Goal: Answer question/provide support: Share knowledge or assist other users

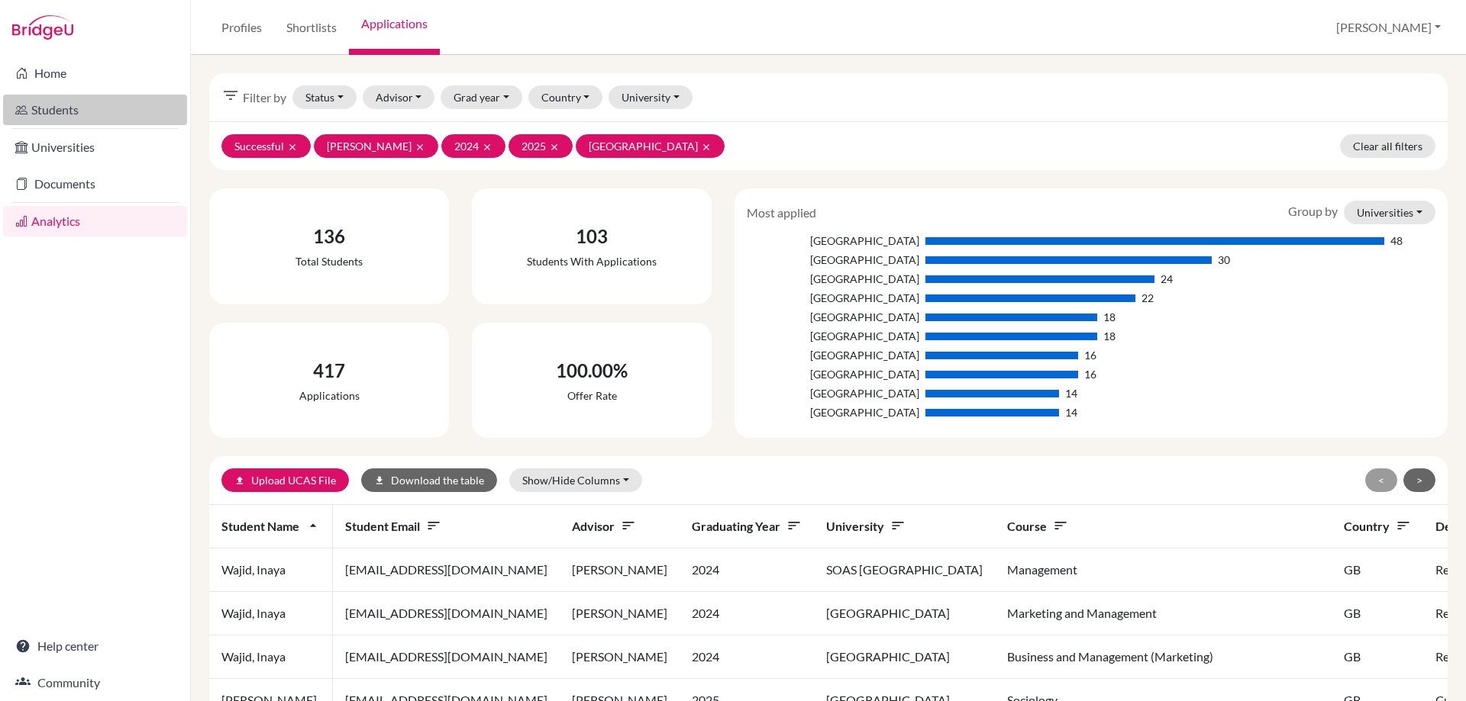
click at [70, 108] on link "Students" at bounding box center [95, 110] width 184 height 31
click at [331, 21] on link "Shortlists" at bounding box center [311, 27] width 75 height 55
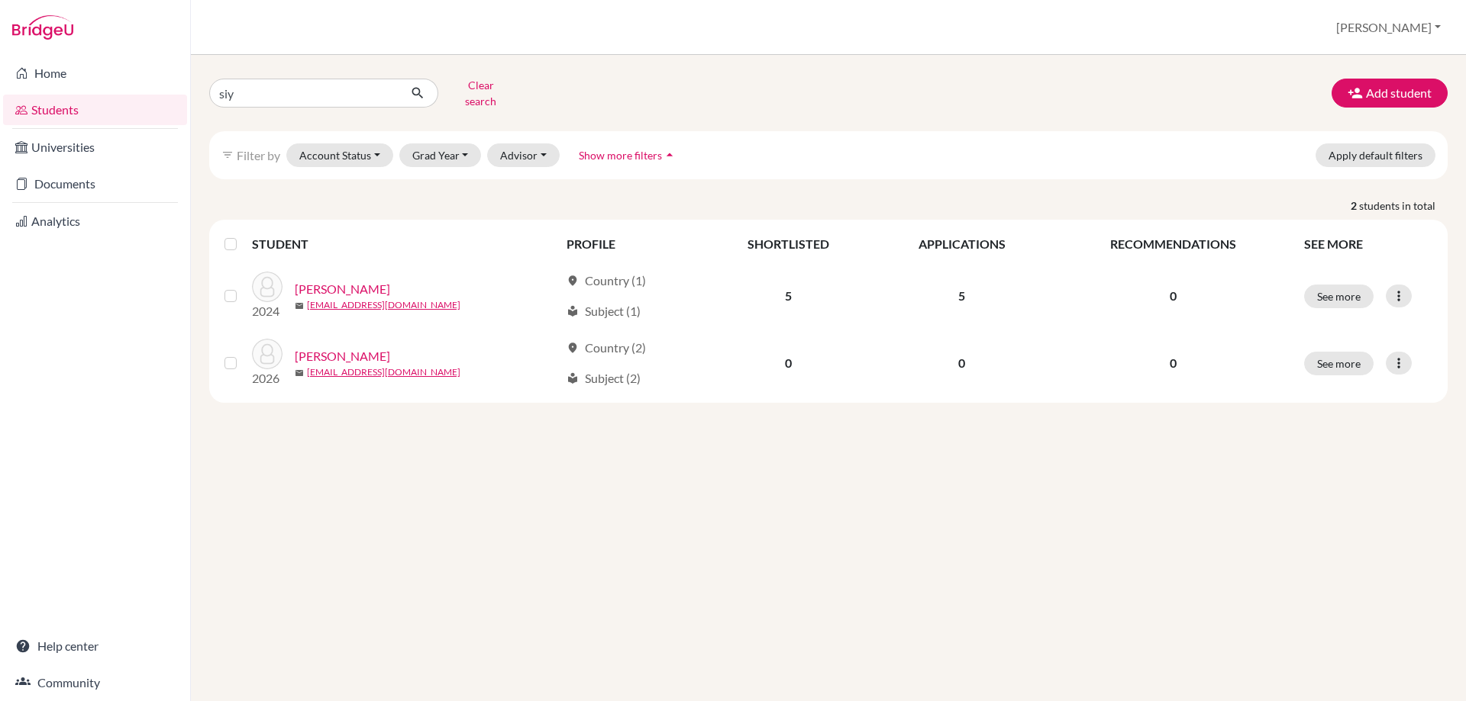
type input "siya"
click button "submit" at bounding box center [418, 93] width 40 height 29
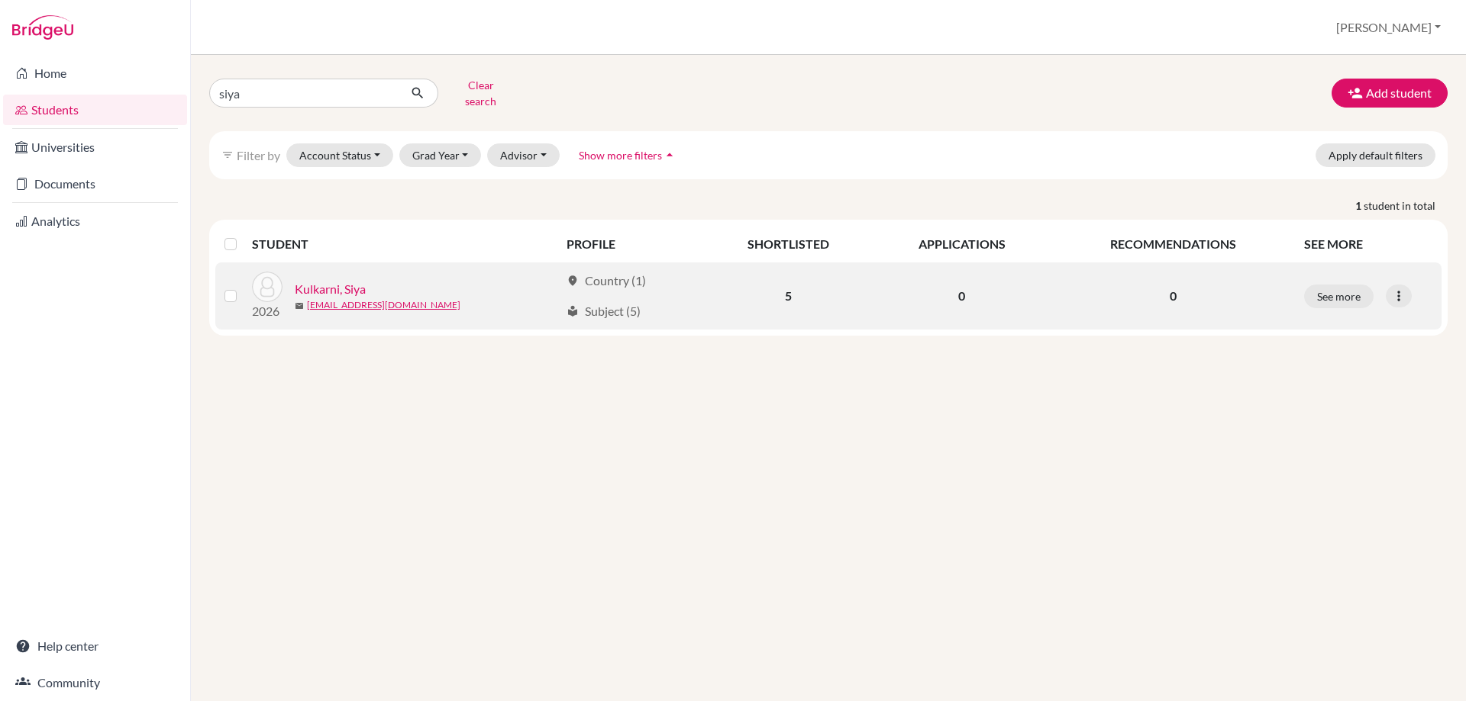
click at [335, 280] on link "Kulkarni, Siya" at bounding box center [330, 289] width 71 height 18
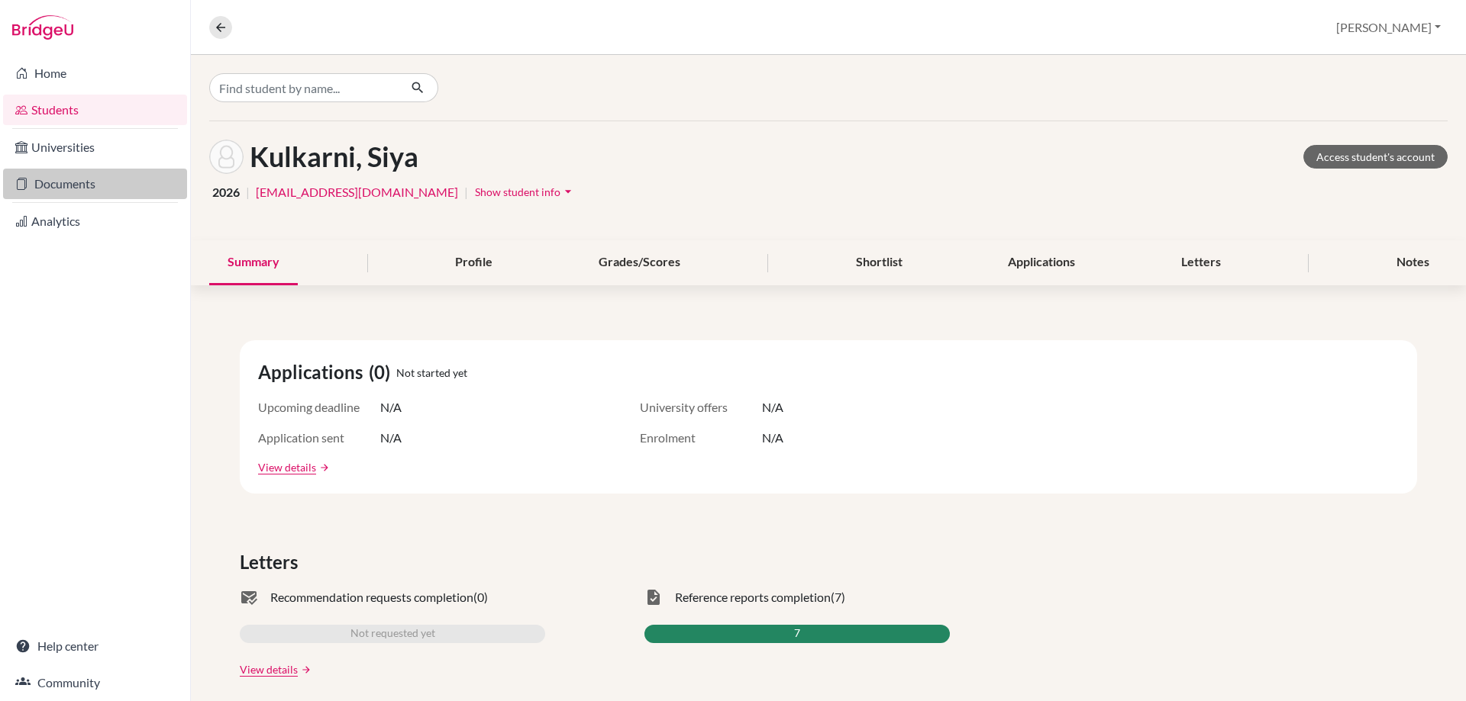
click at [69, 177] on link "Documents" at bounding box center [95, 184] width 184 height 31
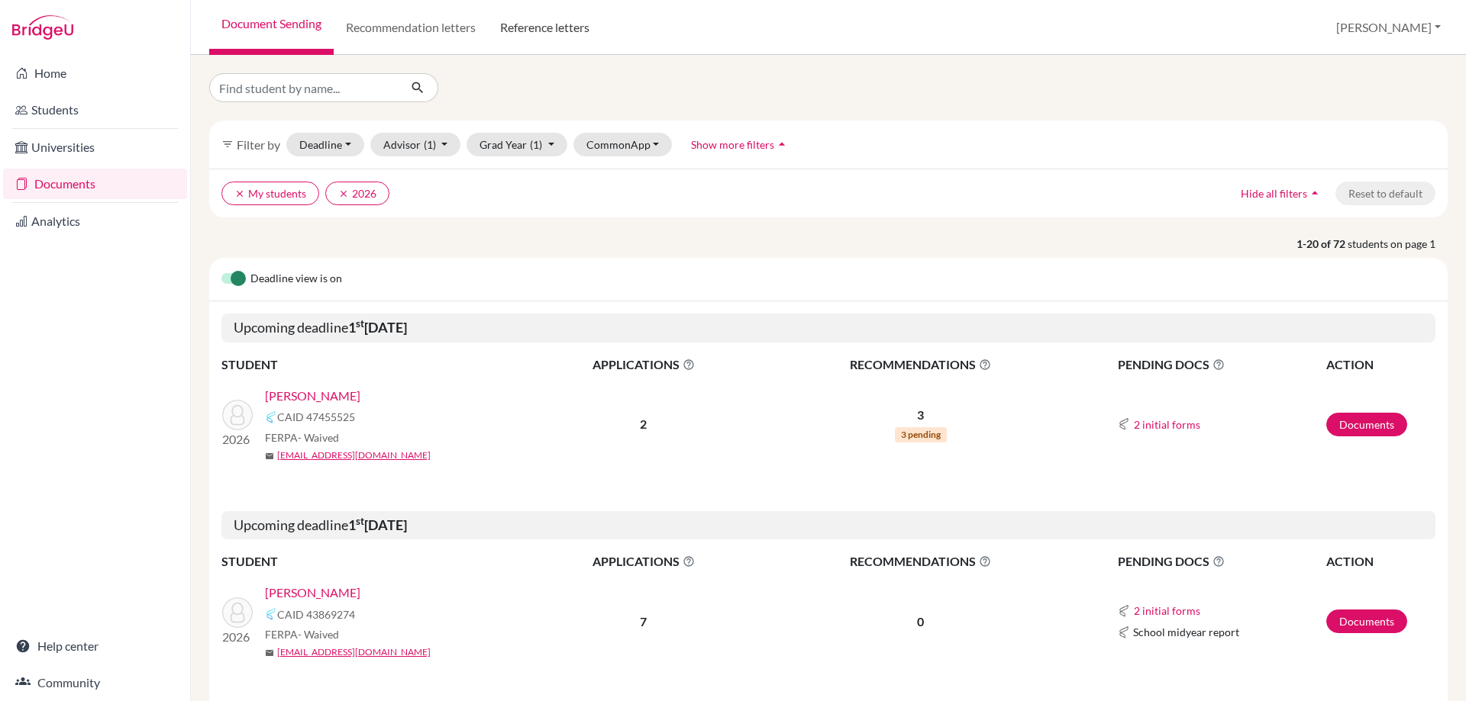
click at [528, 31] on link "Reference letters" at bounding box center [545, 27] width 114 height 55
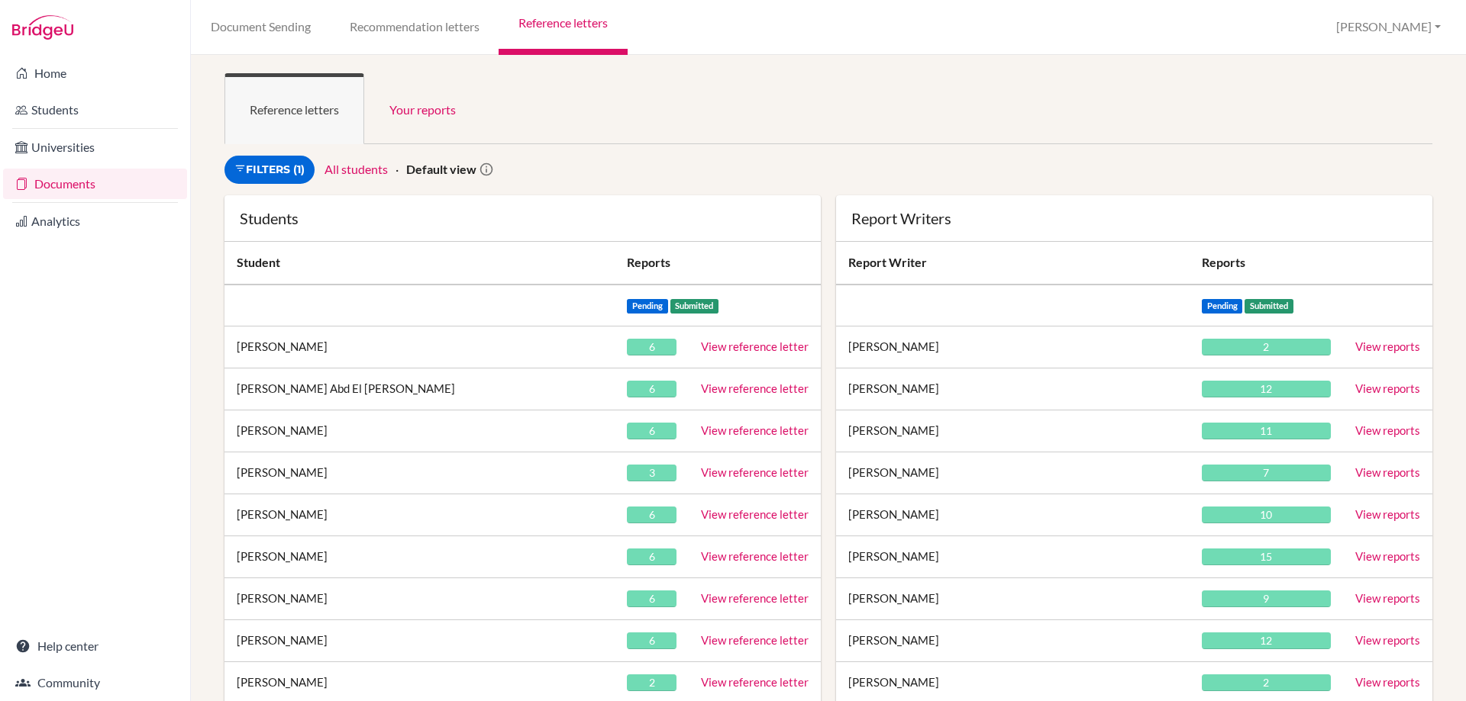
scroll to position [2739, 0]
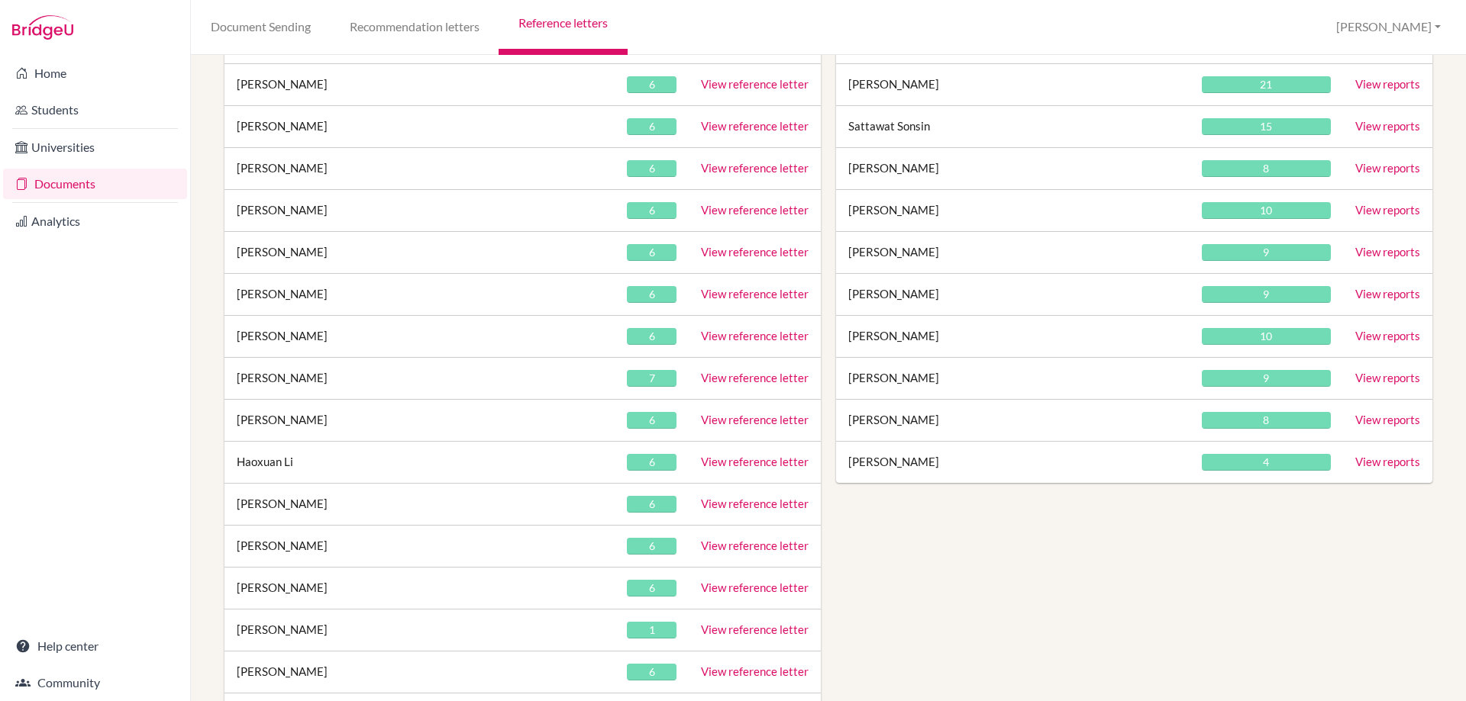
click at [714, 376] on link "View reference letter" at bounding box center [755, 378] width 108 height 14
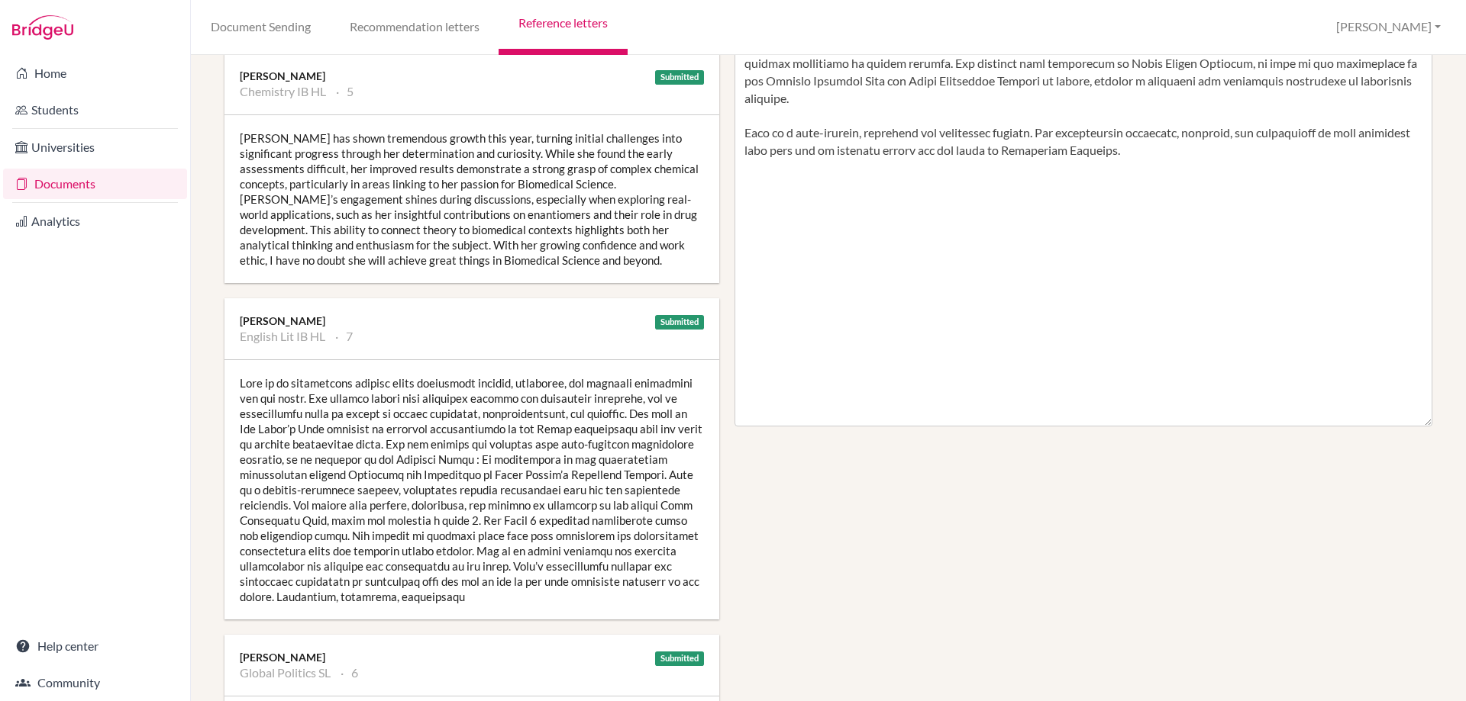
scroll to position [305, 0]
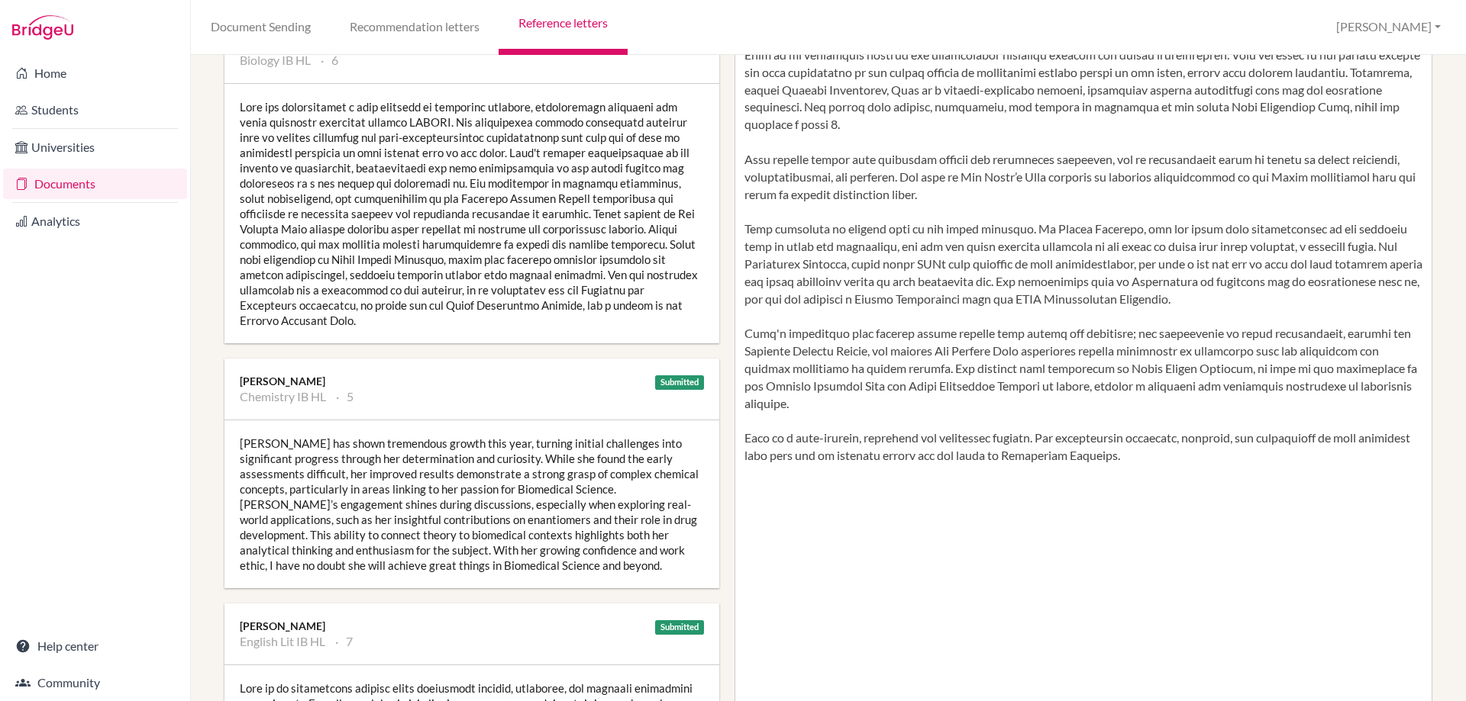
click at [416, 164] on div at bounding box center [471, 214] width 495 height 260
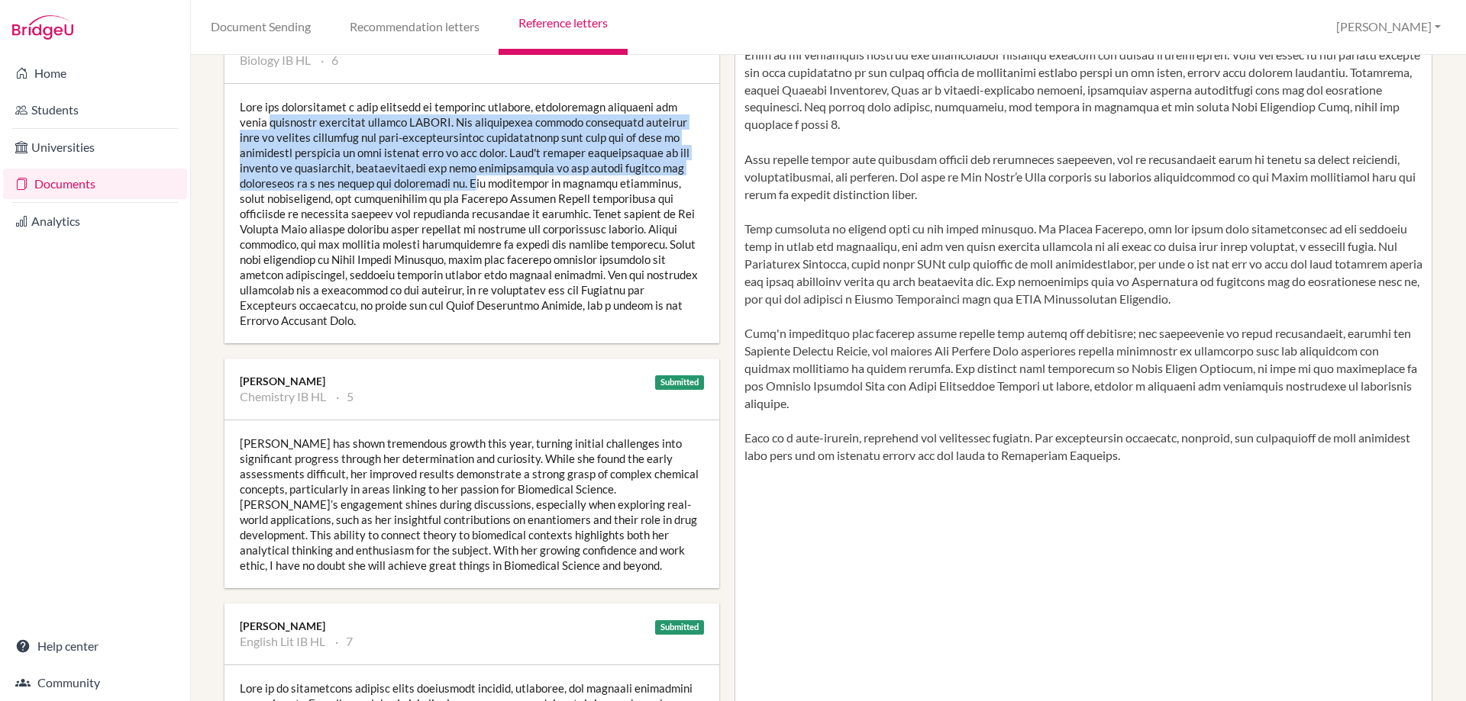
drag, startPoint x: 398, startPoint y: 182, endPoint x: 232, endPoint y: 116, distance: 178.9
click at [232, 116] on div at bounding box center [471, 214] width 495 height 260
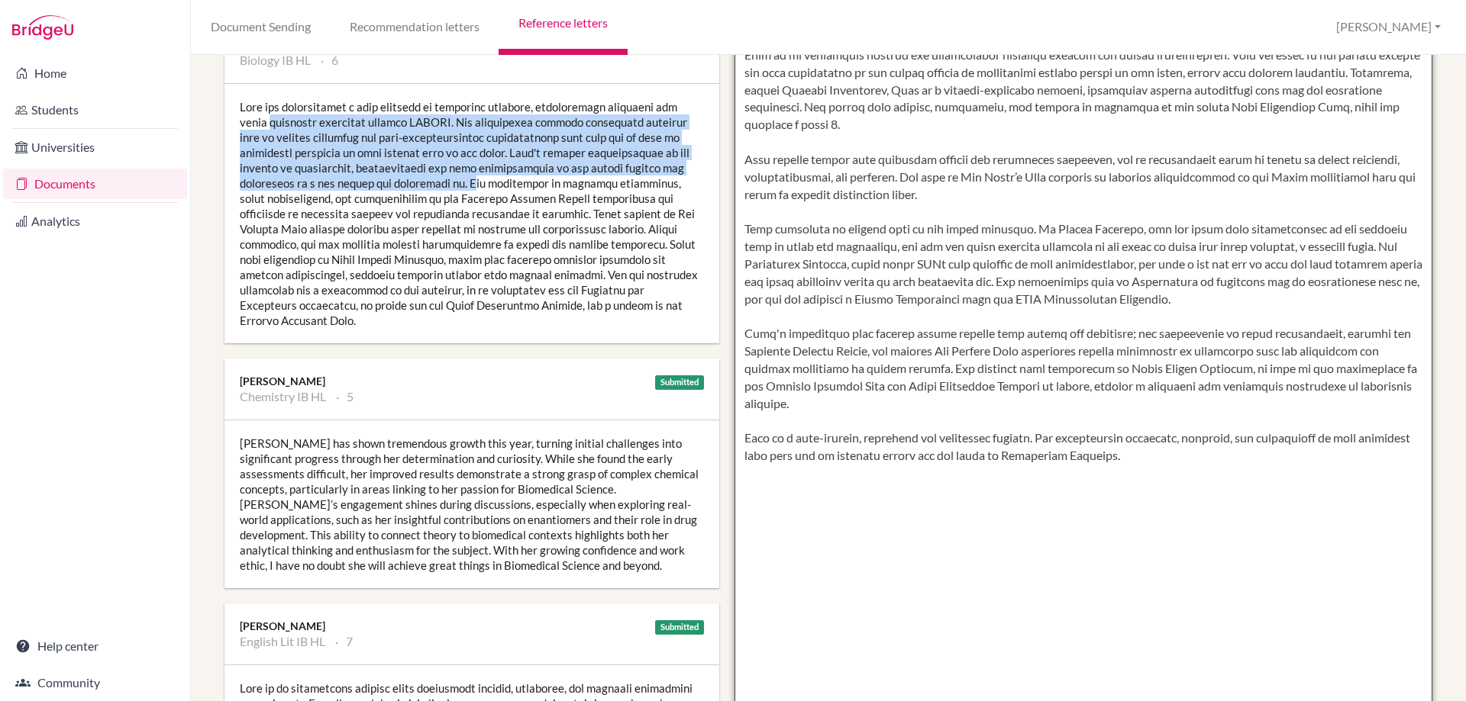
drag, startPoint x: 1005, startPoint y: 288, endPoint x: 1029, endPoint y: 285, distance: 23.9
click at [1005, 288] on textarea at bounding box center [1083, 291] width 698 height 882
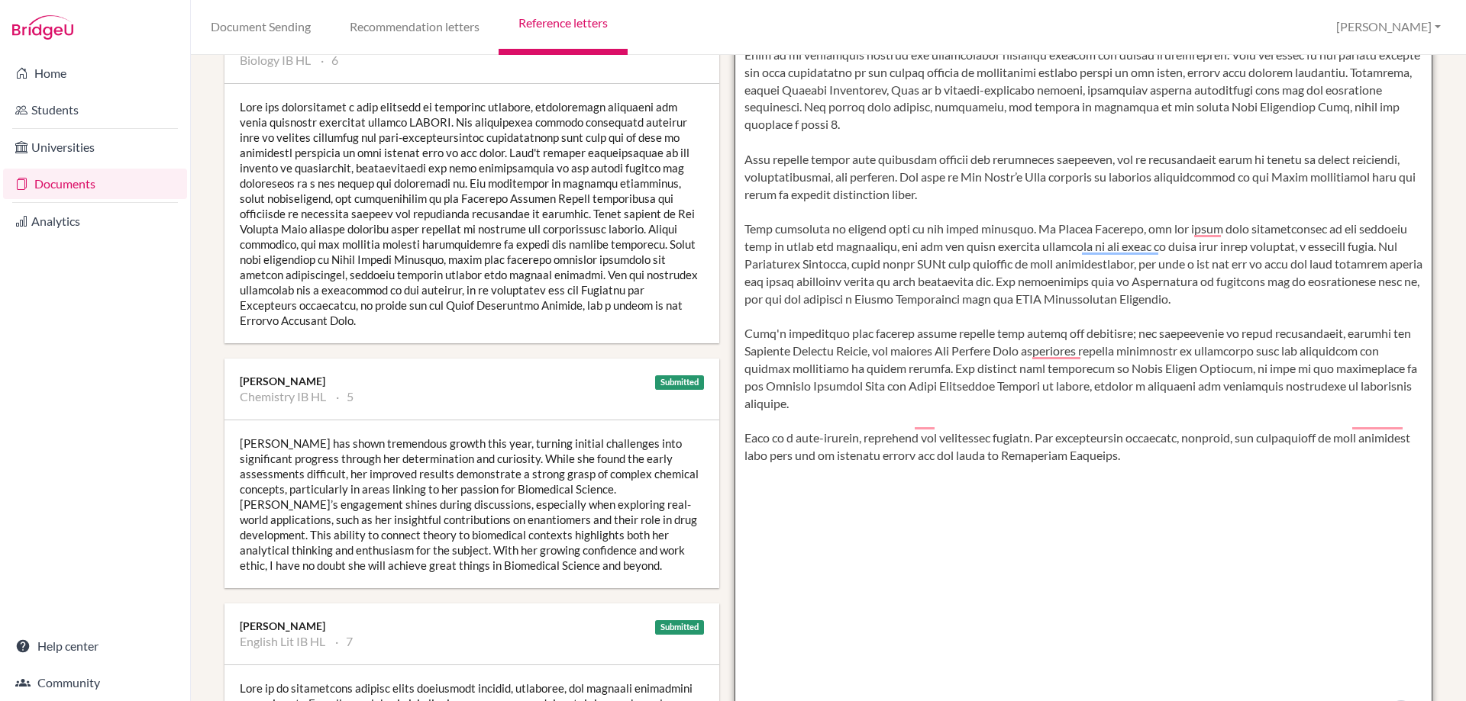
click at [999, 277] on textarea "To enrich screen reader interactions, please activate Accessibility in Grammarl…" at bounding box center [1083, 291] width 698 height 882
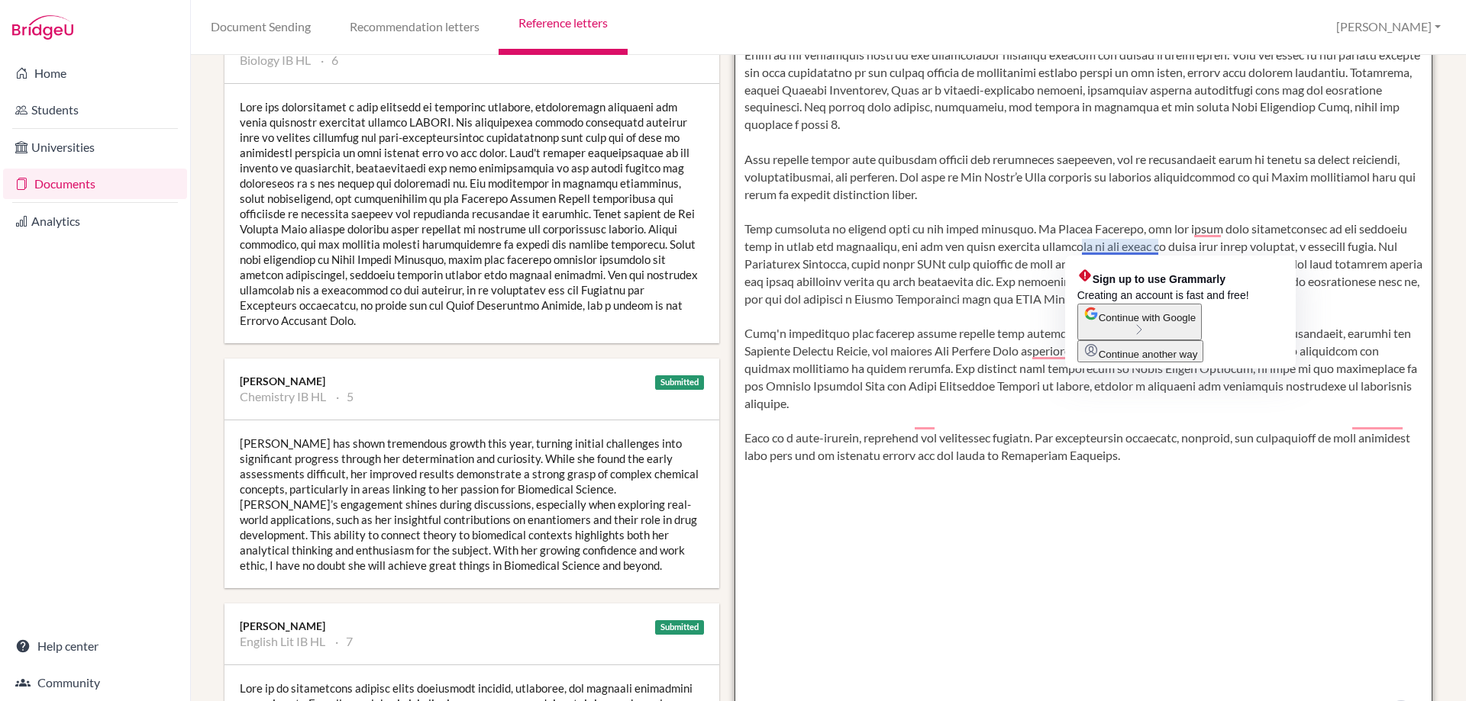
click at [992, 240] on textarea "To enrich screen reader interactions, please activate Accessibility in Grammarl…" at bounding box center [1083, 291] width 698 height 882
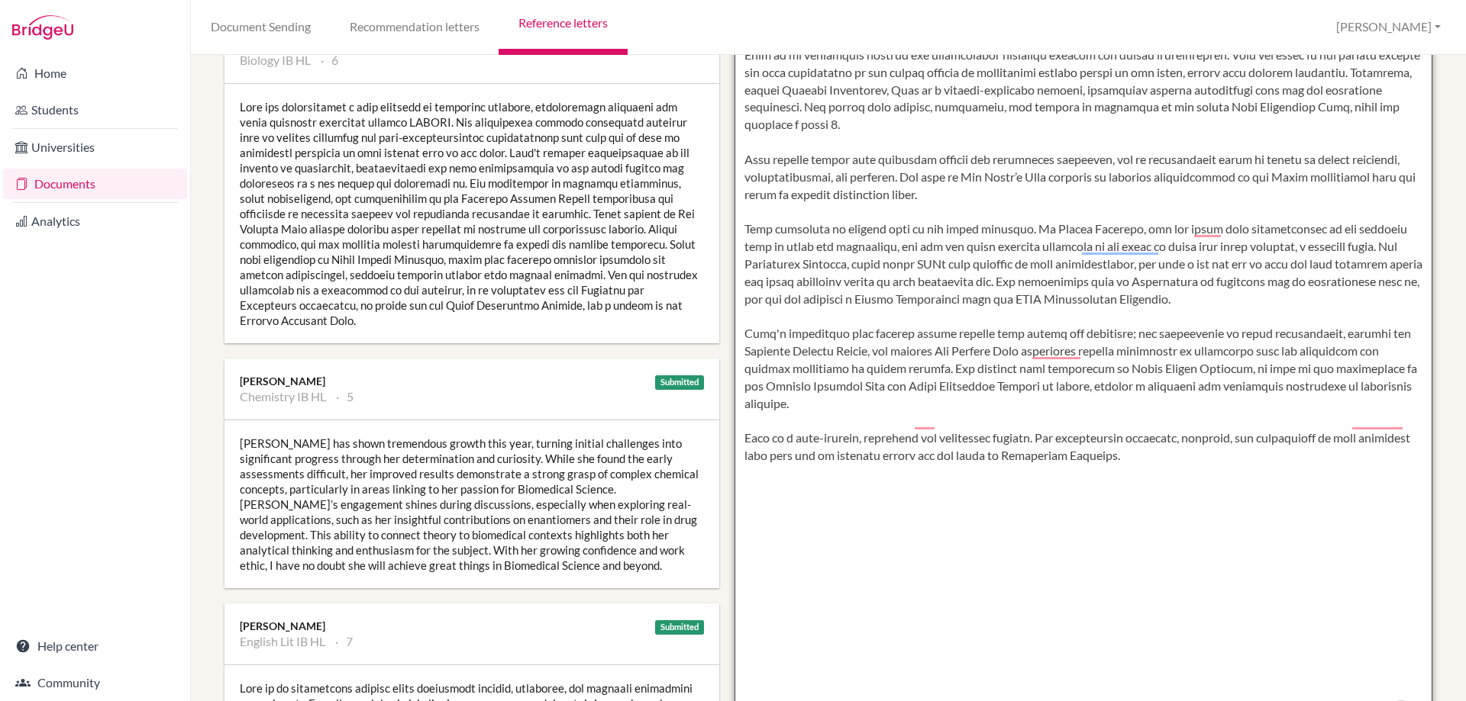
click at [957, 352] on textarea "To enrich screen reader interactions, please activate Accessibility in Grammarl…" at bounding box center [1083, 291] width 698 height 882
click at [1038, 472] on textarea "To enrich screen reader interactions, please activate Accessibility in Grammarl…" at bounding box center [1083, 291] width 698 height 882
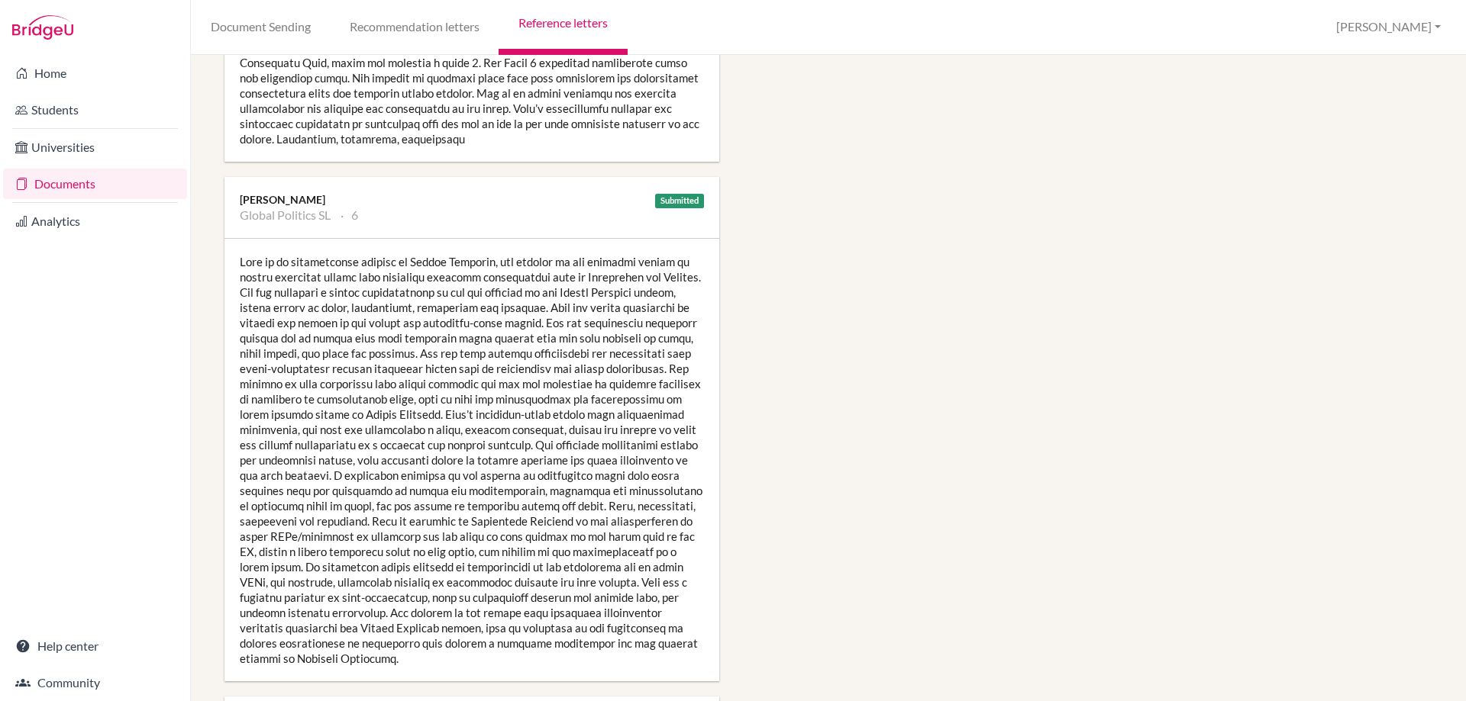
scroll to position [1145, 0]
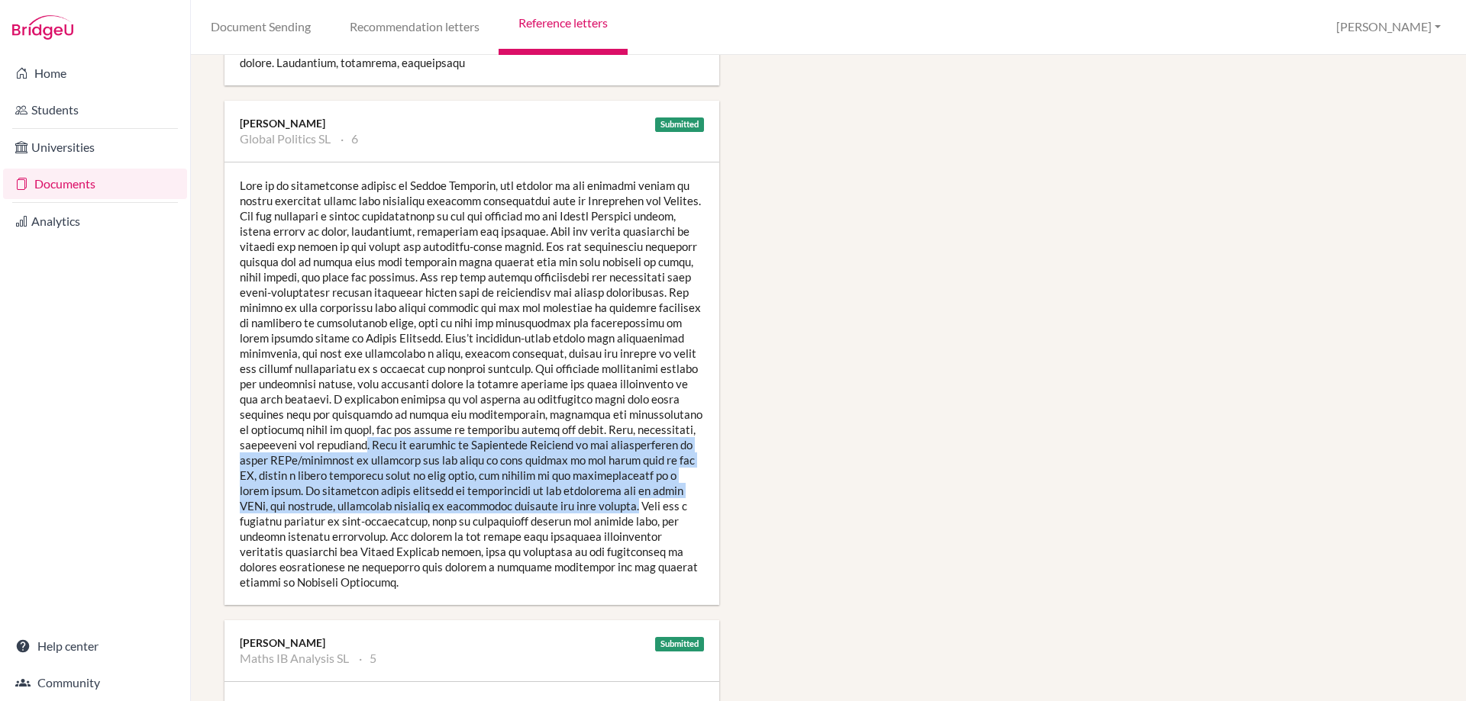
drag, startPoint x: 427, startPoint y: 431, endPoint x: 641, endPoint y: 489, distance: 221.5
click at [641, 489] on div at bounding box center [471, 384] width 495 height 443
copy div ". Siya is pursuing an Engagement Activity on the effectiveness of local NGOs/ch…"
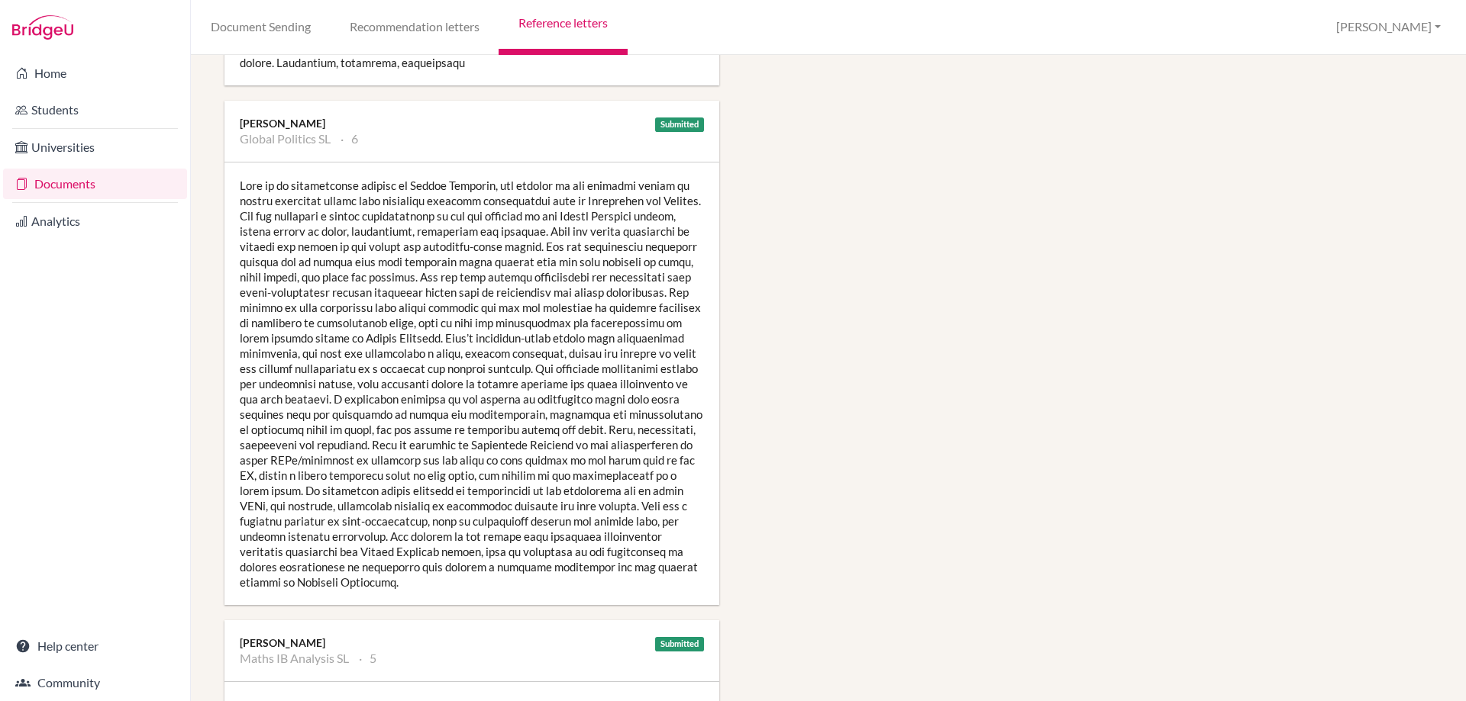
click at [385, 585] on div at bounding box center [471, 384] width 495 height 443
click at [408, 493] on div at bounding box center [471, 384] width 495 height 443
click at [433, 434] on div at bounding box center [471, 384] width 495 height 443
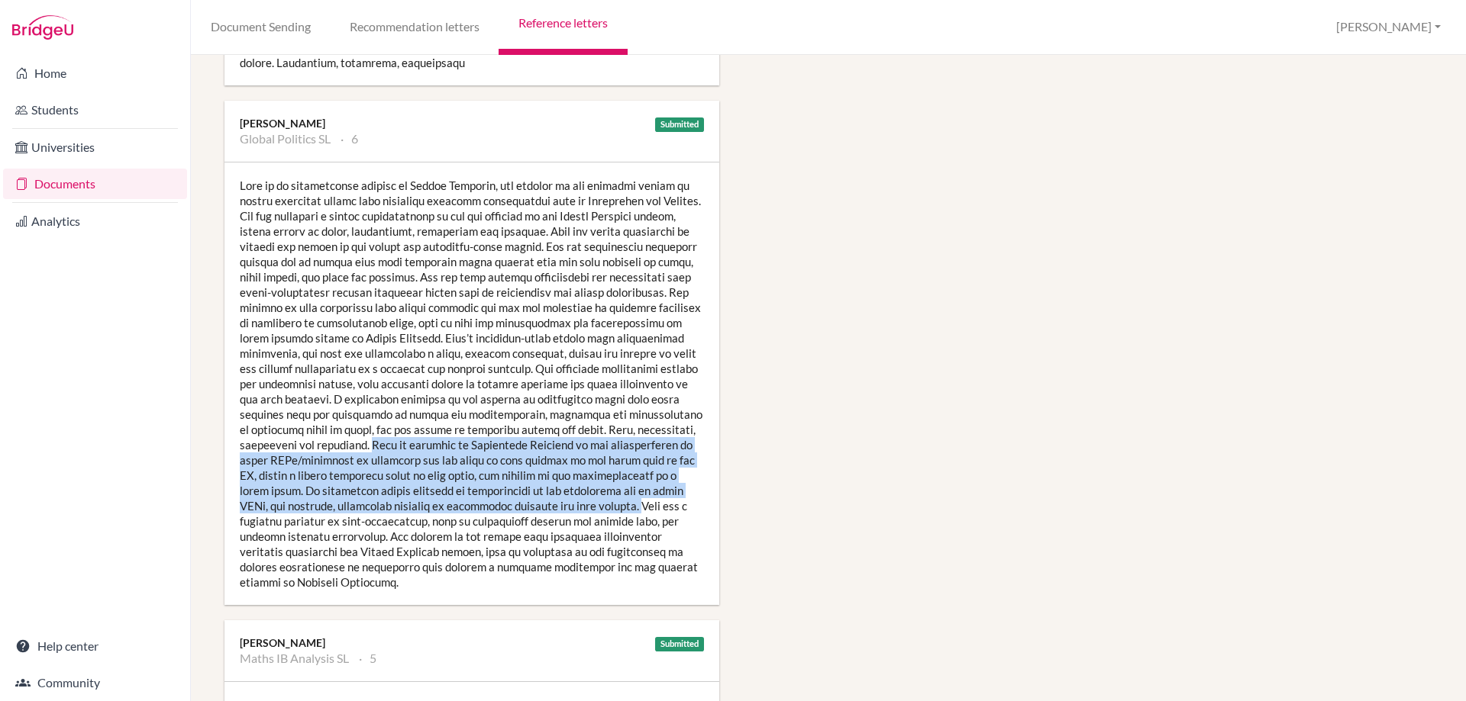
drag, startPoint x: 432, startPoint y: 431, endPoint x: 642, endPoint y: 489, distance: 218.0
click at [642, 489] on div at bounding box center [471, 384] width 495 height 443
copy div "[PERSON_NAME] is pursuing an Engagement Activity on the effectiveness of local …"
